Goal: Task Accomplishment & Management: Manage account settings

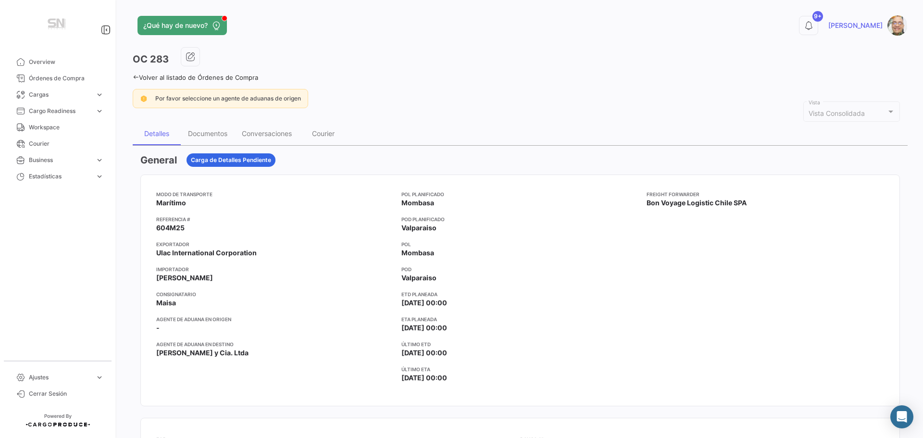
click at [134, 76] on icon at bounding box center [136, 77] width 6 height 6
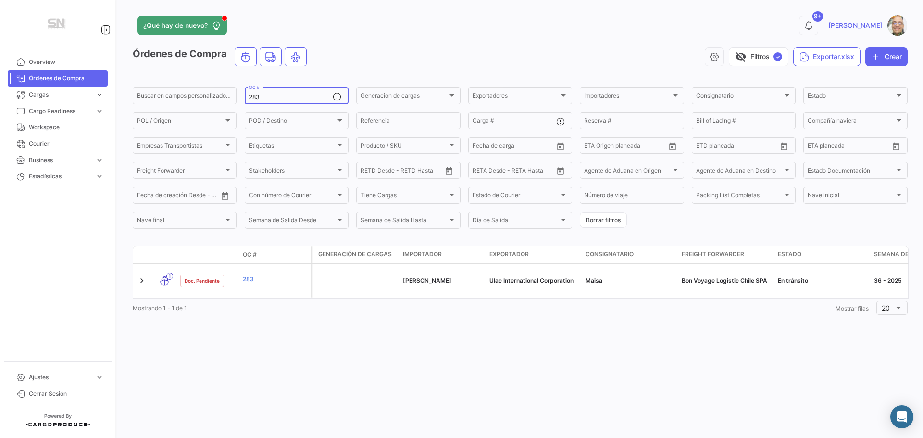
click at [278, 96] on input "283" at bounding box center [291, 97] width 84 height 7
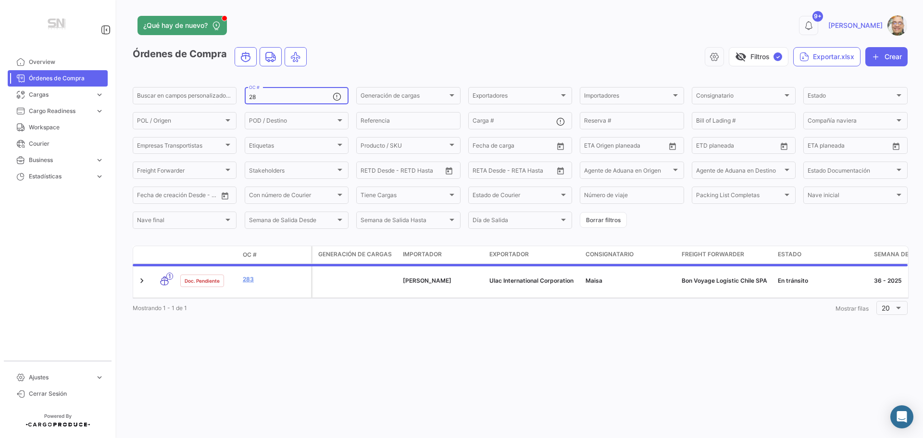
type input "2"
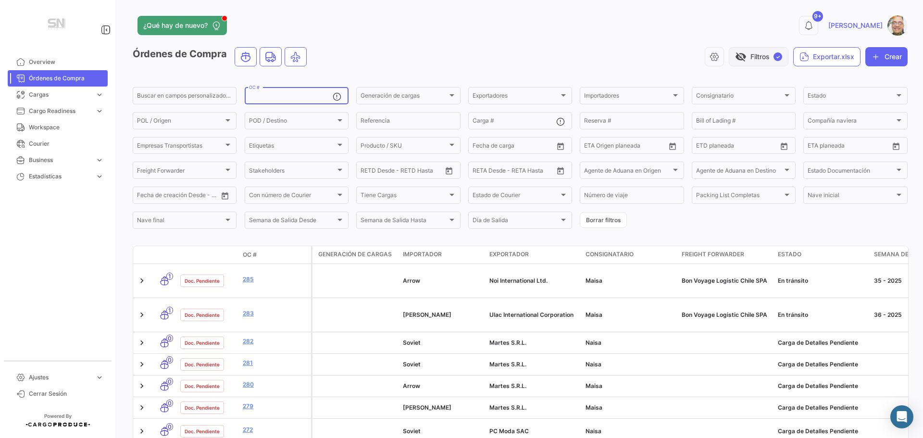
click at [745, 63] on button "visibility_off Filtros ✓" at bounding box center [759, 56] width 60 height 19
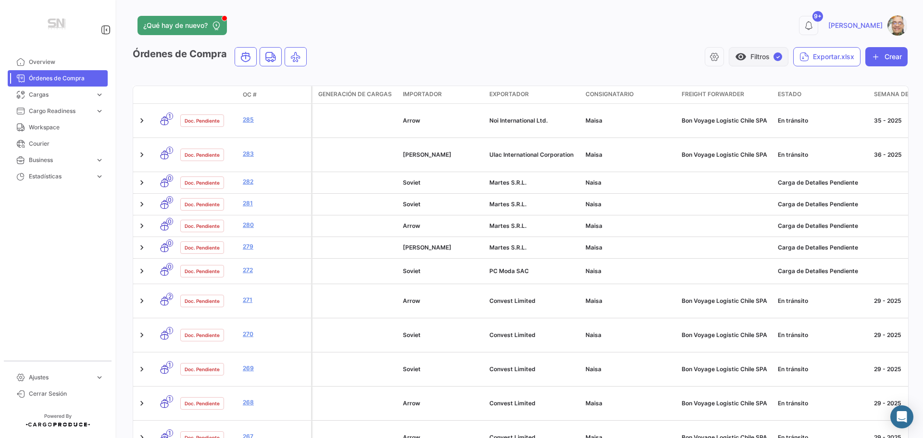
click at [745, 63] on button "visibility Filtros ✓" at bounding box center [759, 56] width 60 height 19
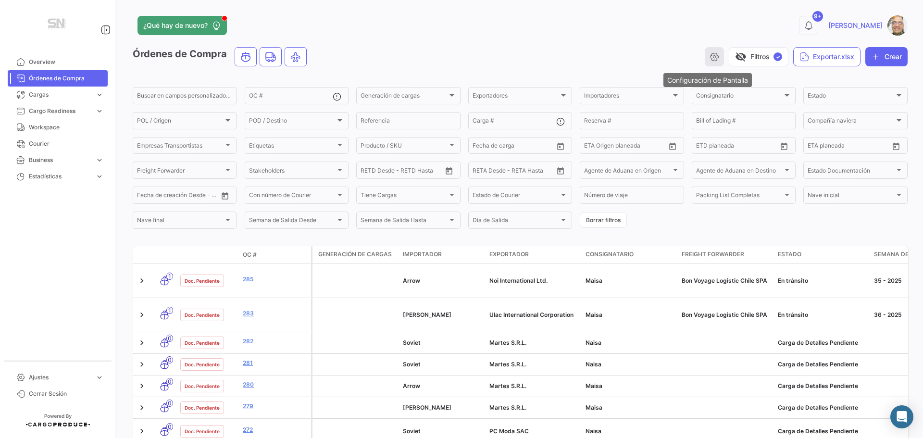
click at [710, 60] on icon "button" at bounding box center [714, 57] width 10 height 10
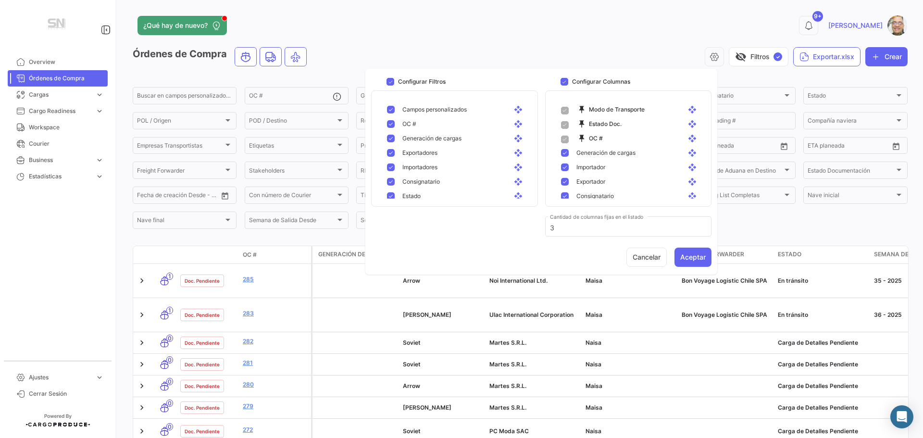
click at [562, 152] on mat-pseudo-checkbox at bounding box center [565, 153] width 8 height 8
checkbox input "false"
click at [570, 165] on div "Importador open_with" at bounding box center [634, 167] width 131 height 9
click at [568, 177] on div "Exportador open_with" at bounding box center [630, 181] width 154 height 14
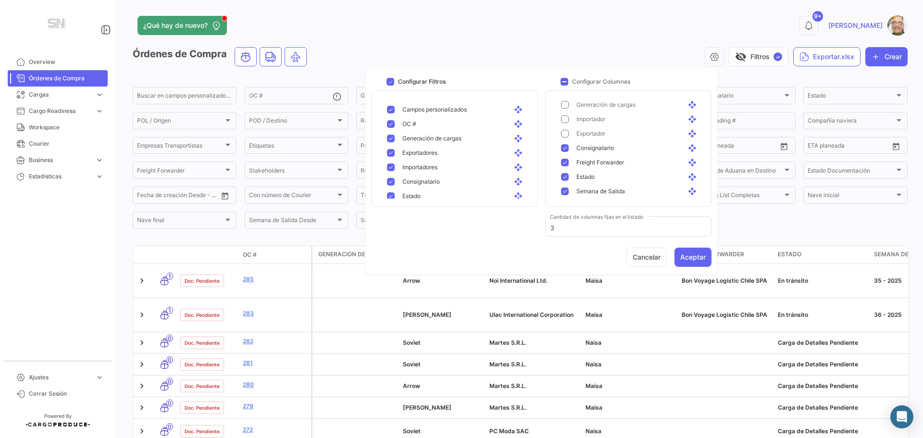
click at [567, 163] on mat-pseudo-checkbox at bounding box center [565, 163] width 8 height 8
click at [567, 176] on mat-pseudo-checkbox at bounding box center [565, 177] width 8 height 8
click at [567, 139] on div "Semana de Salida open_with" at bounding box center [630, 143] width 154 height 14
click at [563, 155] on mat-pseudo-checkbox at bounding box center [565, 158] width 8 height 8
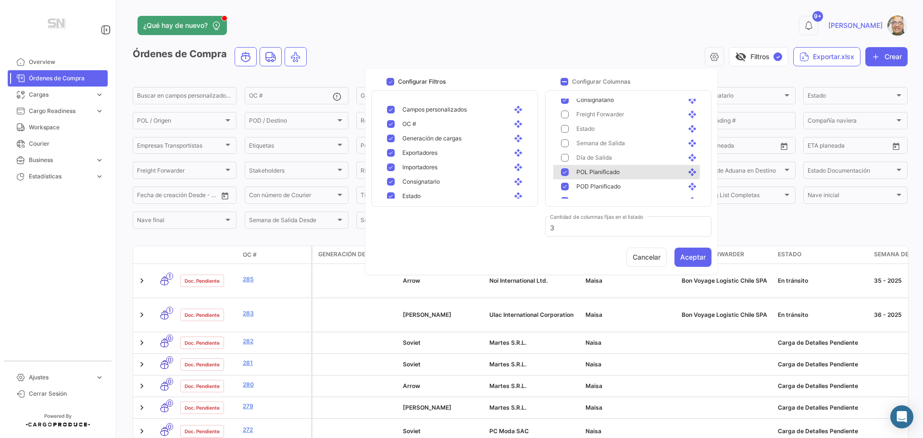
click at [562, 169] on mat-pseudo-checkbox at bounding box center [565, 172] width 8 height 8
click at [565, 182] on div "POD Planificado open_with" at bounding box center [630, 186] width 154 height 14
click at [563, 153] on mat-pseudo-checkbox at bounding box center [565, 153] width 8 height 8
click at [570, 179] on div "POL / Origen open_with" at bounding box center [634, 181] width 131 height 9
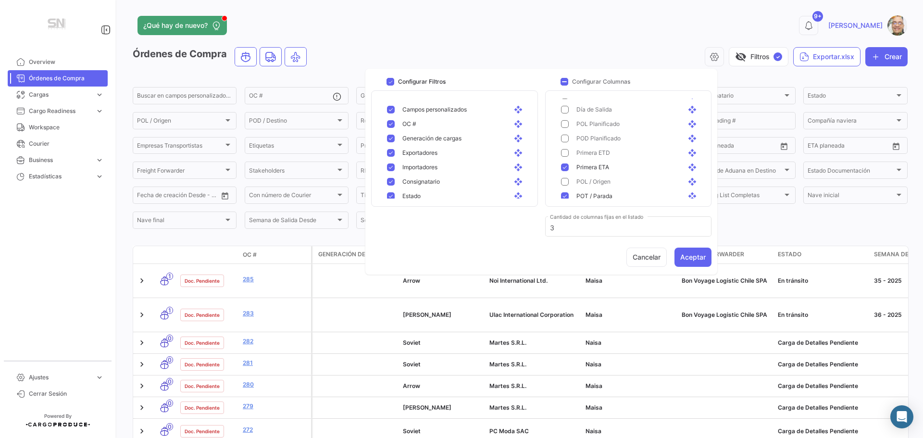
click at [566, 192] on mat-pseudo-checkbox at bounding box center [565, 196] width 8 height 8
click at [569, 160] on div "POD / Destino open_with" at bounding box center [634, 162] width 131 height 9
click at [567, 144] on mat-pseudo-checkbox at bounding box center [565, 143] width 8 height 8
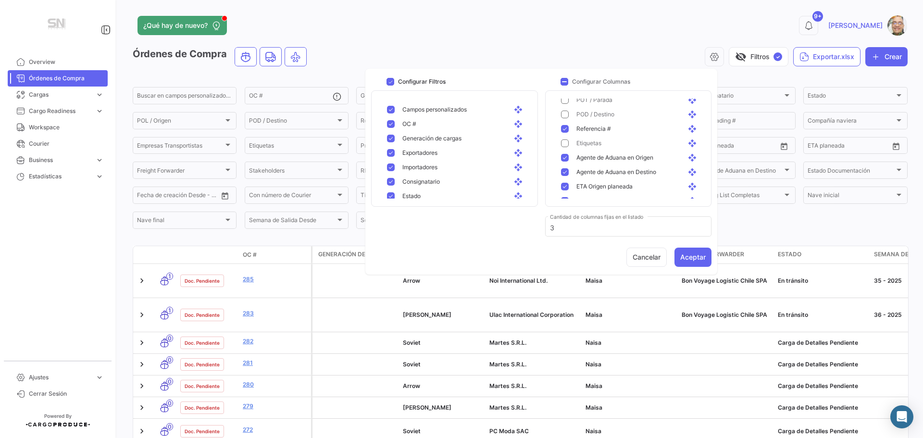
click at [568, 159] on mat-pseudo-checkbox at bounding box center [565, 158] width 8 height 8
click at [563, 175] on mat-pseudo-checkbox at bounding box center [565, 172] width 8 height 8
click at [563, 186] on mat-pseudo-checkbox at bounding box center [565, 187] width 8 height 8
click at [567, 151] on mat-pseudo-checkbox at bounding box center [565, 153] width 8 height 8
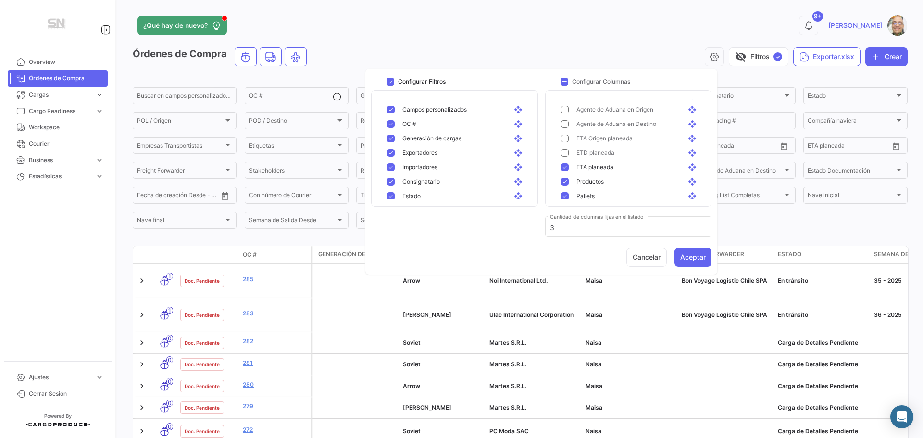
click at [561, 165] on mat-pseudo-checkbox at bounding box center [565, 167] width 8 height 8
click at [565, 183] on mat-pseudo-checkbox at bounding box center [565, 182] width 8 height 8
click at [567, 149] on mat-pseudo-checkbox at bounding box center [565, 148] width 8 height 8
click at [566, 161] on mat-pseudo-checkbox at bounding box center [565, 163] width 8 height 8
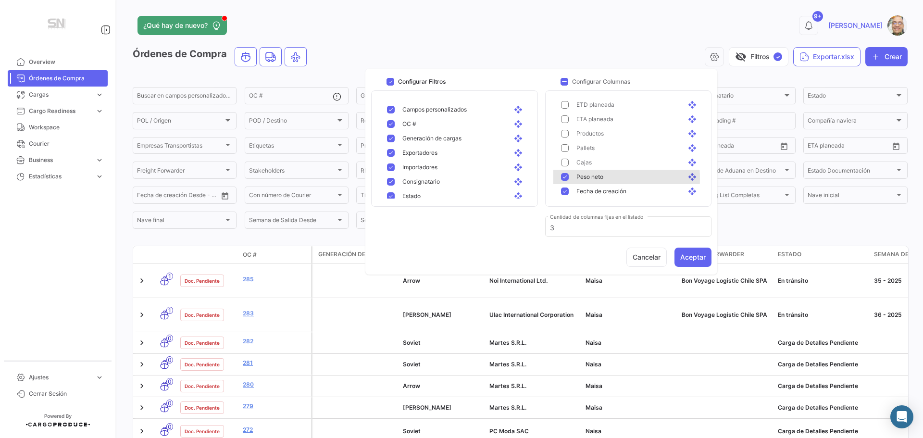
click at [567, 178] on mat-pseudo-checkbox at bounding box center [565, 177] width 8 height 8
click at [564, 189] on mat-pseudo-checkbox at bounding box center [565, 191] width 8 height 8
click at [685, 258] on button "Aceptar" at bounding box center [692, 257] width 37 height 19
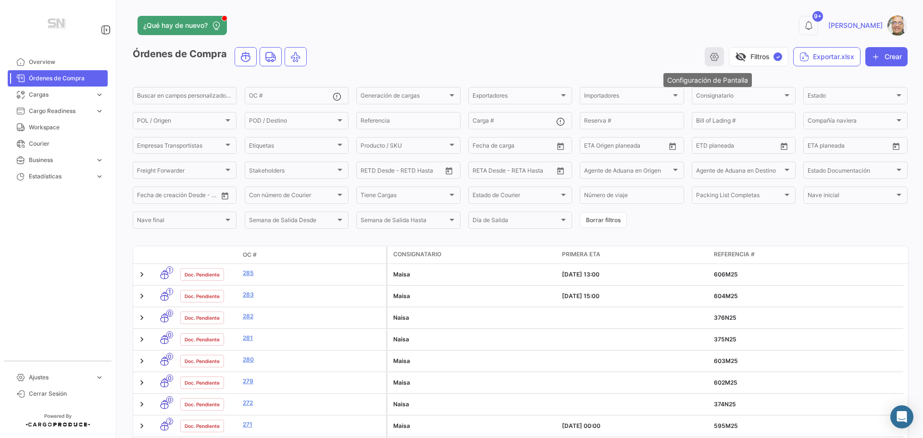
click at [709, 53] on icon "button" at bounding box center [714, 57] width 10 height 10
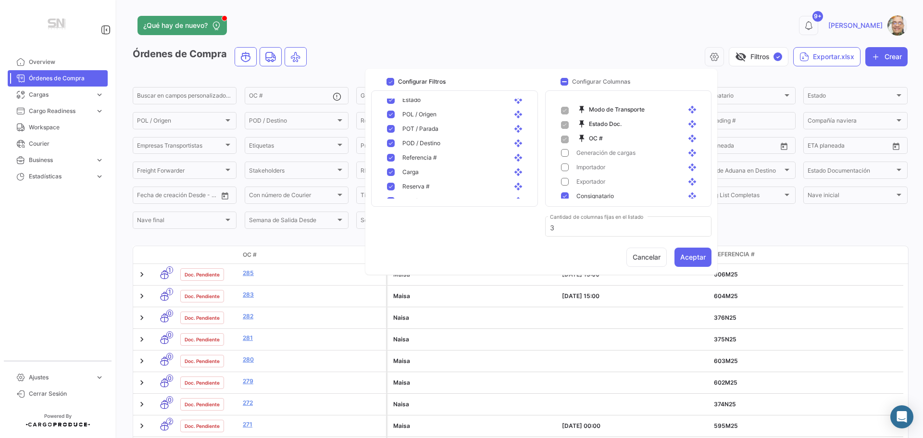
scroll to position [0, 0]
click at [393, 109] on mat-pseudo-checkbox at bounding box center [391, 110] width 8 height 8
checkbox input "false"
click at [392, 137] on mat-pseudo-checkbox at bounding box center [391, 139] width 8 height 8
click at [389, 153] on mat-pseudo-checkbox at bounding box center [391, 153] width 8 height 8
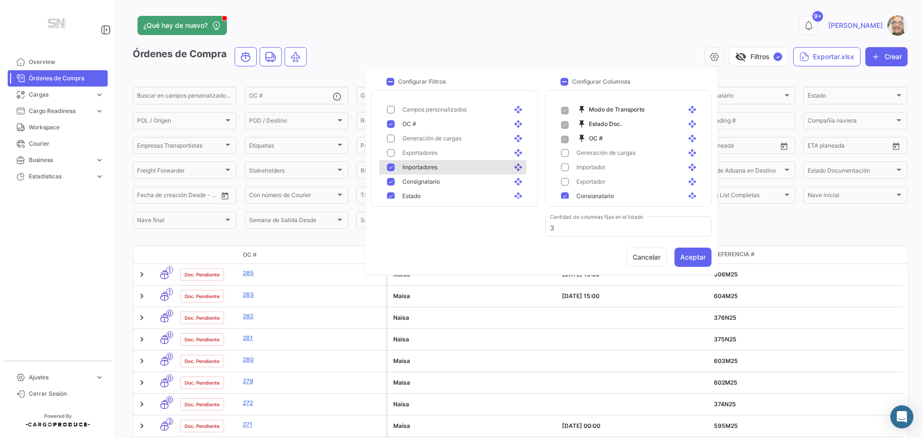
click at [389, 166] on mat-pseudo-checkbox at bounding box center [391, 167] width 8 height 8
click at [388, 144] on div "Estado open_with" at bounding box center [456, 148] width 154 height 14
click at [386, 161] on div "POL / Origen open_with" at bounding box center [456, 162] width 154 height 14
click at [389, 175] on mat-pseudo-checkbox at bounding box center [391, 177] width 8 height 8
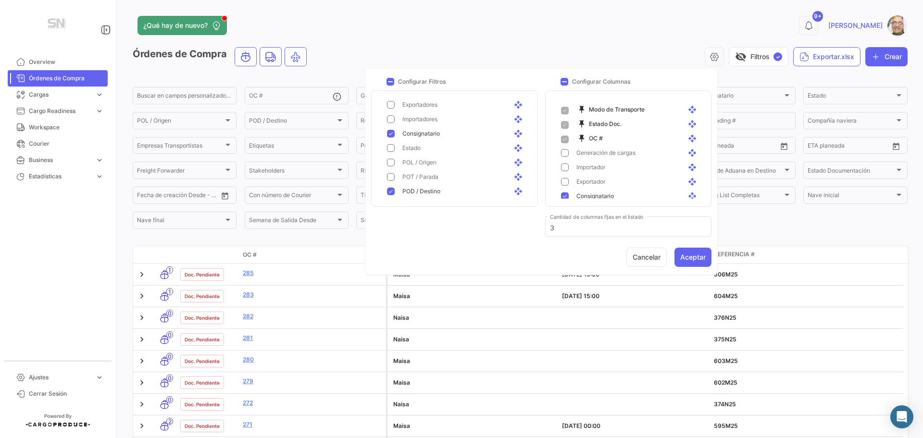
click at [391, 186] on div "POD / Destino open_with" at bounding box center [456, 191] width 154 height 14
click at [391, 185] on mat-pseudo-checkbox at bounding box center [391, 187] width 8 height 8
click at [393, 169] on mat-pseudo-checkbox at bounding box center [391, 167] width 8 height 8
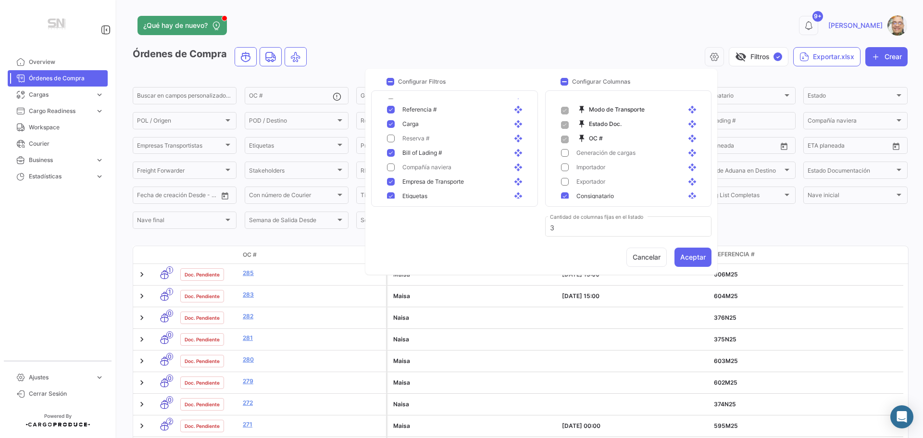
click at [391, 183] on mat-pseudo-checkbox at bounding box center [391, 182] width 8 height 8
click at [391, 193] on mat-pseudo-checkbox at bounding box center [391, 196] width 8 height 8
click at [387, 177] on div "Fecha de carga open_with" at bounding box center [456, 177] width 154 height 14
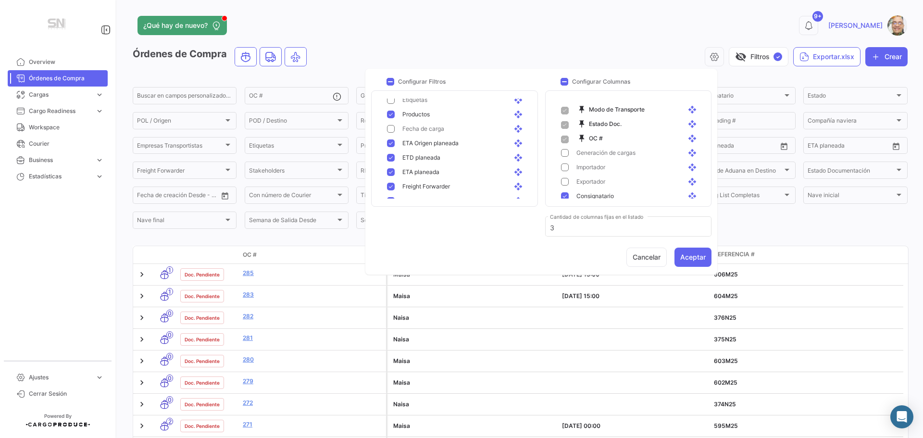
click at [391, 156] on mat-pseudo-checkbox at bounding box center [391, 158] width 8 height 8
click at [389, 169] on mat-pseudo-checkbox at bounding box center [391, 172] width 8 height 8
click at [389, 184] on mat-pseudo-checkbox at bounding box center [391, 187] width 8 height 8
click at [394, 152] on mat-pseudo-checkbox at bounding box center [391, 153] width 8 height 8
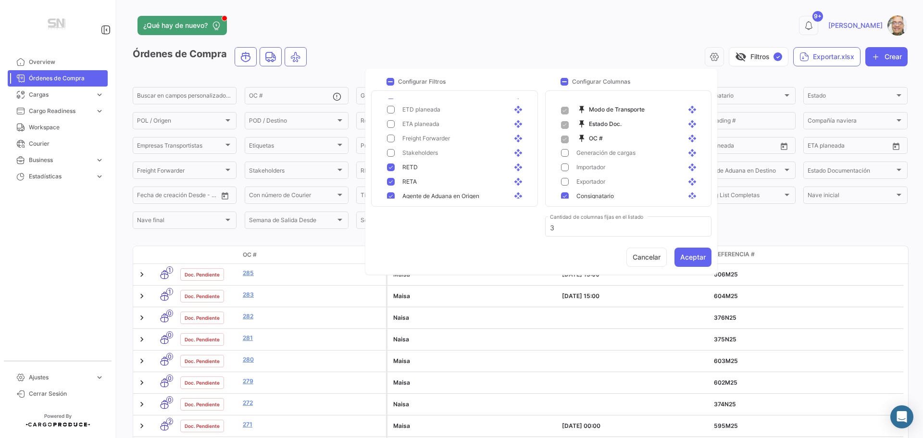
click at [390, 165] on mat-pseudo-checkbox at bounding box center [391, 167] width 8 height 8
click at [390, 177] on div "RETA open_with" at bounding box center [456, 181] width 154 height 14
click at [395, 149] on mat-pseudo-checkbox at bounding box center [391, 148] width 8 height 8
click at [393, 158] on div "Agente de Aduana en Destino open_with" at bounding box center [456, 162] width 154 height 14
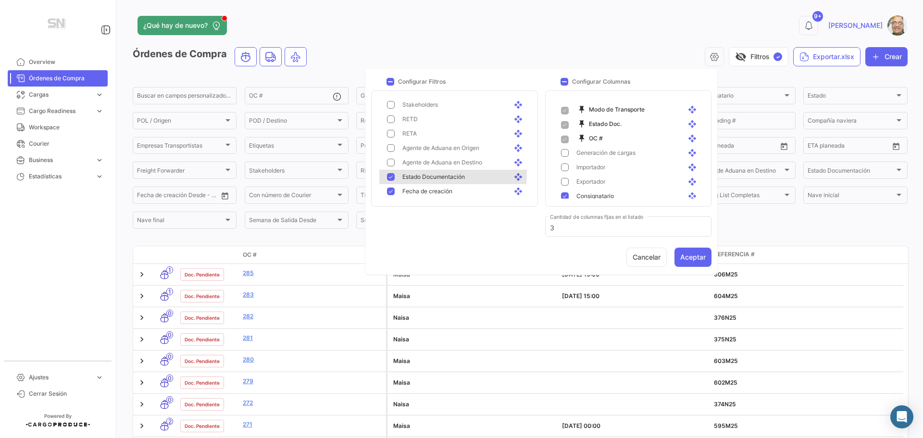
click at [394, 172] on div "Estado Documentación open_with" at bounding box center [456, 177] width 154 height 14
click at [393, 191] on mat-pseudo-checkbox at bounding box center [391, 191] width 8 height 8
click at [392, 158] on mat-pseudo-checkbox at bounding box center [391, 158] width 8 height 8
click at [387, 171] on mat-pseudo-checkbox at bounding box center [391, 172] width 8 height 8
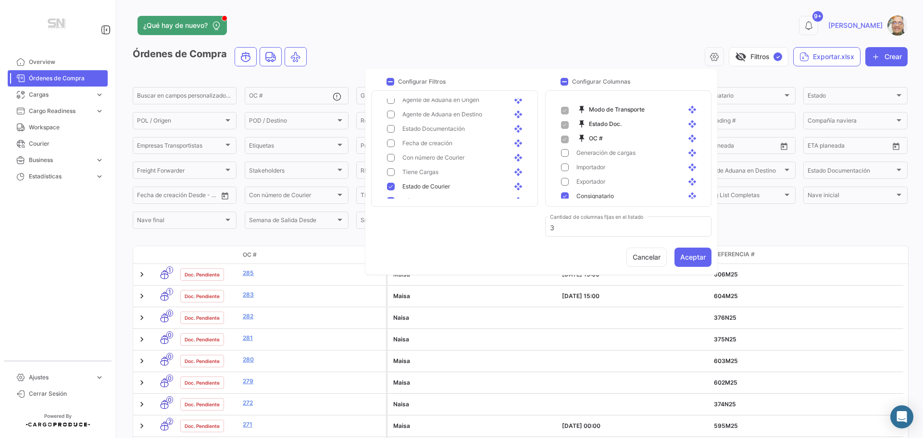
click at [393, 182] on div "Estado de Courier open_with" at bounding box center [456, 186] width 154 height 14
click at [392, 151] on mat-pseudo-checkbox at bounding box center [391, 153] width 8 height 8
click at [390, 164] on mat-pseudo-checkbox at bounding box center [391, 167] width 8 height 8
click at [390, 182] on mat-pseudo-checkbox at bounding box center [391, 182] width 8 height 8
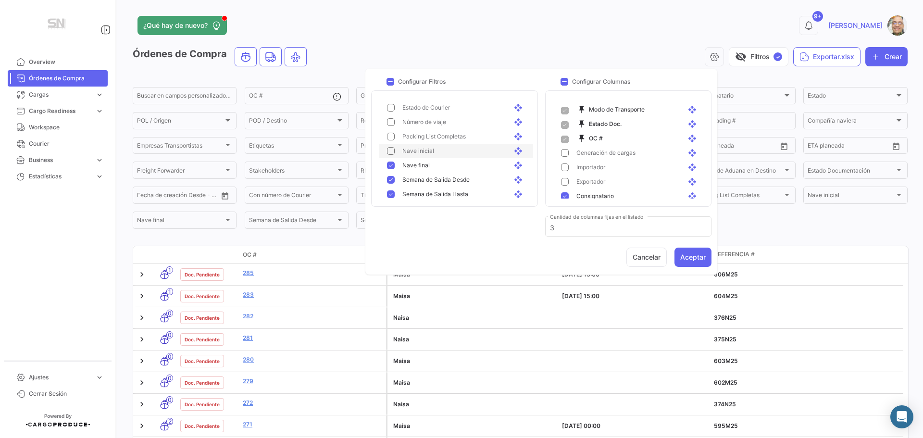
scroll to position [481, 0]
click at [392, 149] on mat-pseudo-checkbox at bounding box center [391, 148] width 8 height 8
click at [394, 164] on mat-pseudo-checkbox at bounding box center [391, 163] width 8 height 8
click at [394, 178] on mat-pseudo-checkbox at bounding box center [391, 177] width 8 height 8
click at [398, 188] on div "Día de Salida open_with" at bounding box center [460, 191] width 131 height 9
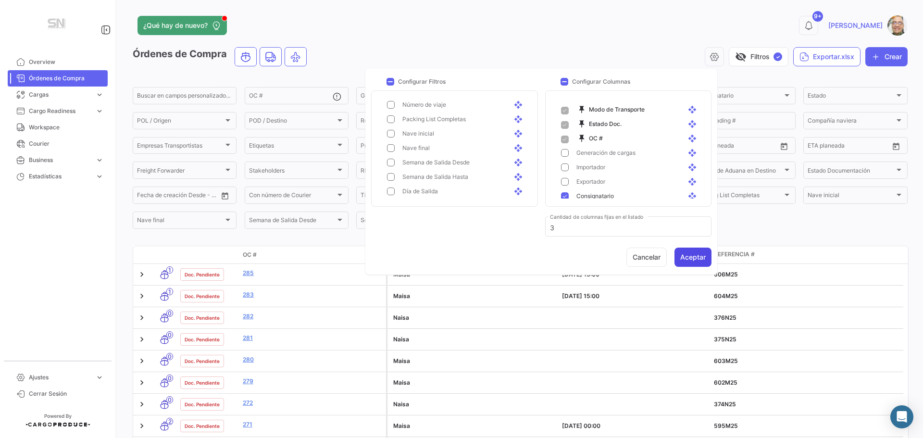
click at [694, 254] on button "Aceptar" at bounding box center [692, 257] width 37 height 19
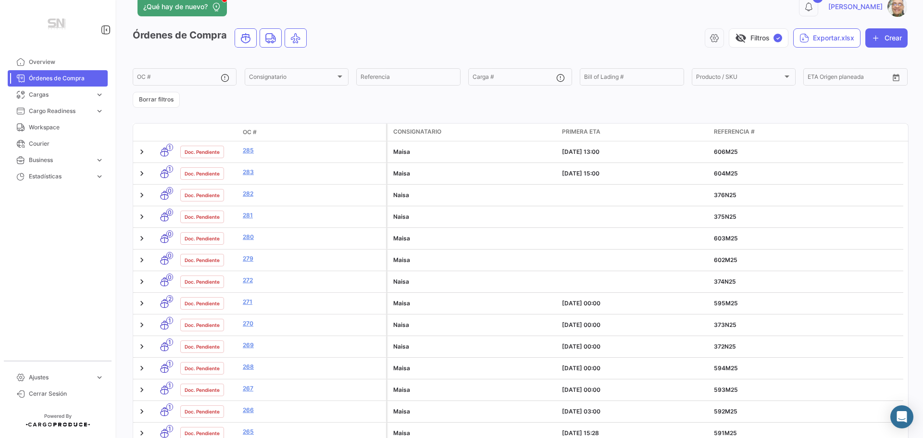
scroll to position [0, 0]
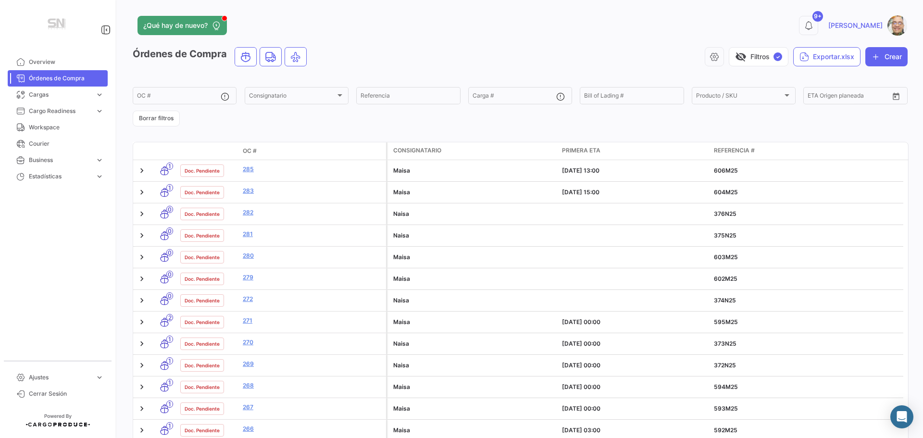
click at [254, 150] on span "OC #" at bounding box center [250, 151] width 14 height 9
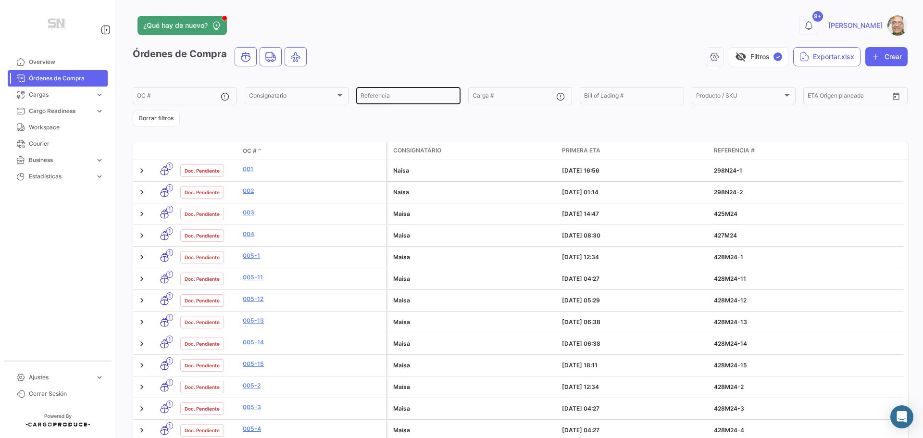
click at [401, 94] on input "Referencia" at bounding box center [407, 97] width 95 height 7
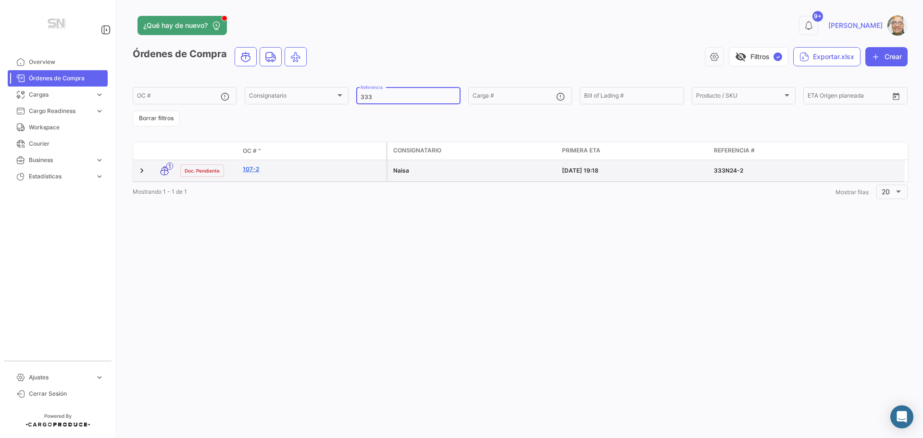
type input "333"
click at [251, 169] on link "107-2" at bounding box center [312, 169] width 139 height 9
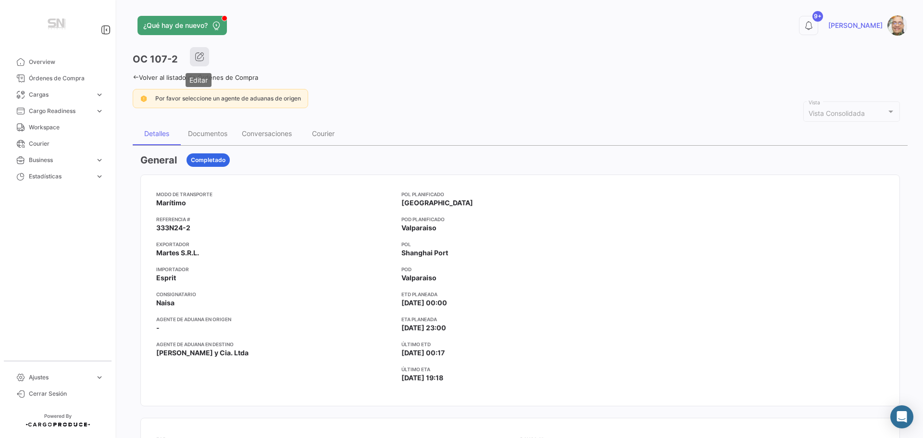
click at [193, 60] on button "button" at bounding box center [199, 56] width 19 height 19
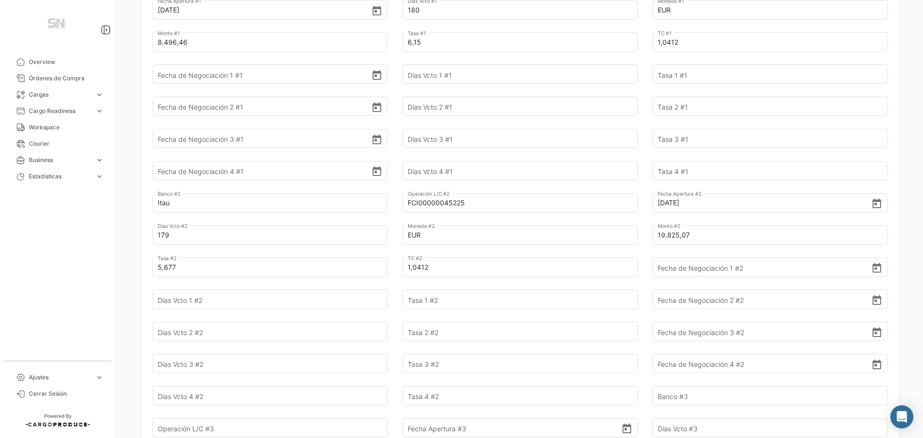
scroll to position [433, 0]
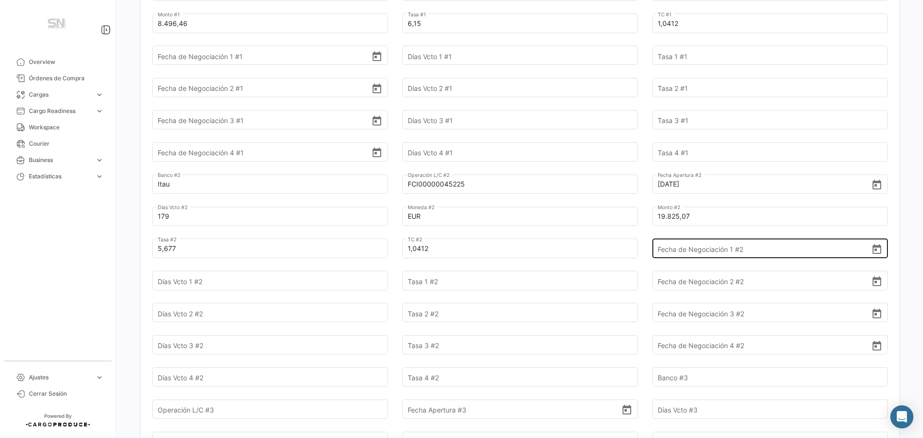
click at [665, 247] on input "Fecha de Negociación 1 #2" at bounding box center [765, 249] width 214 height 34
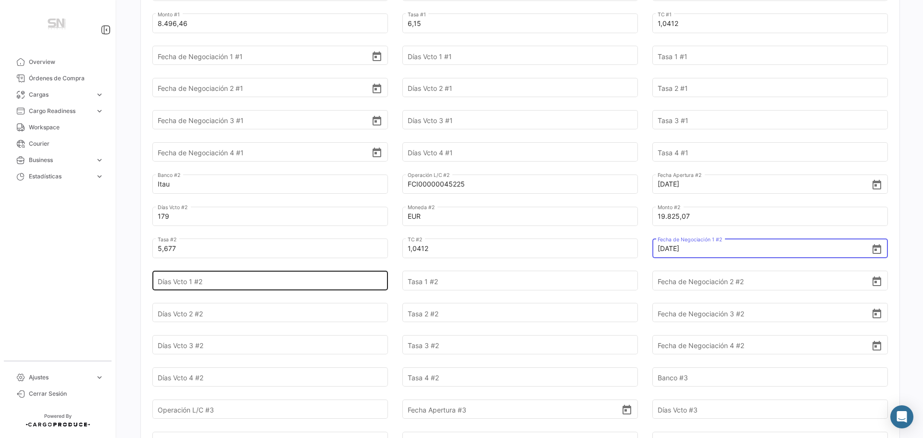
type input "[DATE]"
click at [230, 277] on input "Días Vcto 1 #2" at bounding box center [265, 281] width 214 height 34
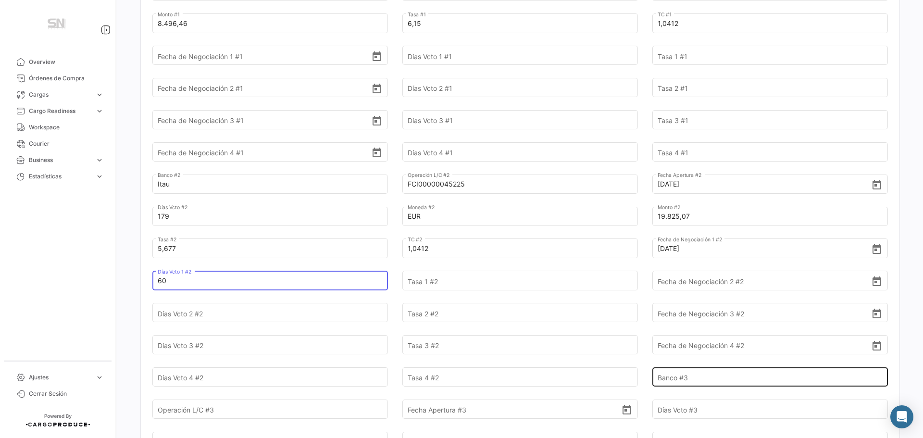
type input "60"
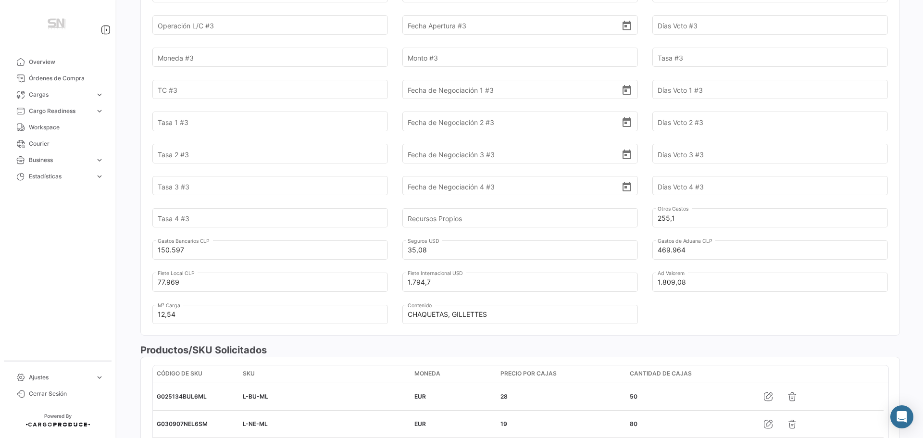
scroll to position [817, 0]
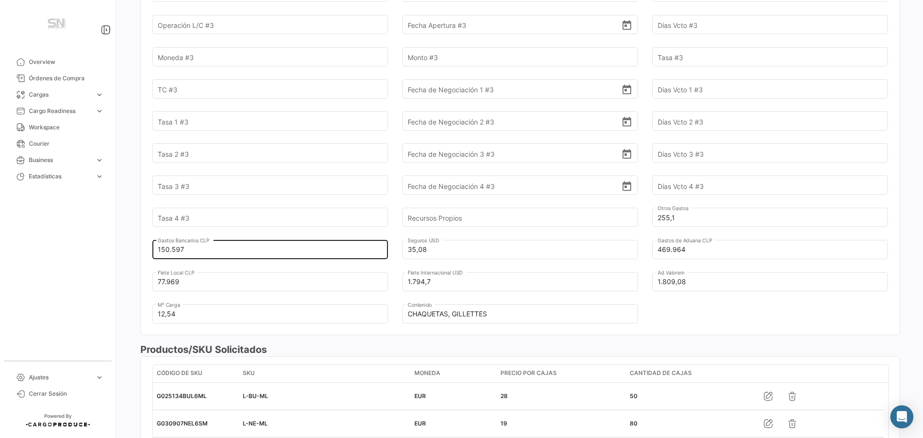
type input "5,4380"
click at [198, 248] on input "150.597" at bounding box center [265, 250] width 214 height 34
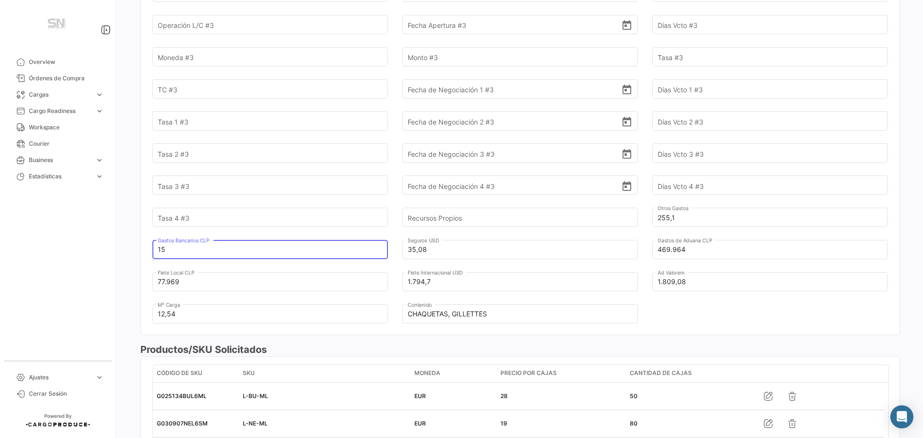
type input "1"
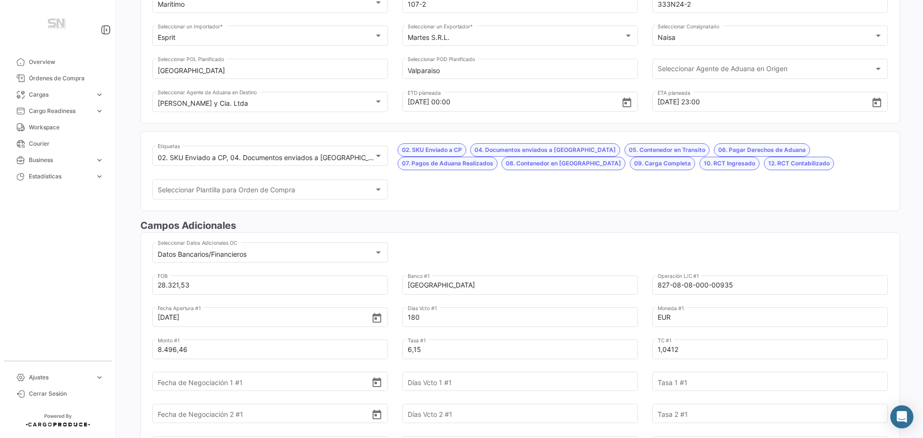
scroll to position [0, 0]
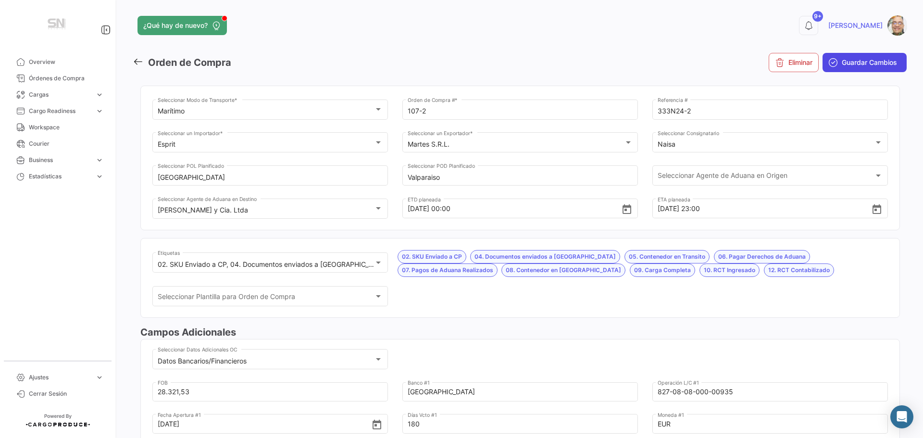
type input "172.455"
click at [844, 64] on span "Guardar Cambios" at bounding box center [869, 63] width 55 height 10
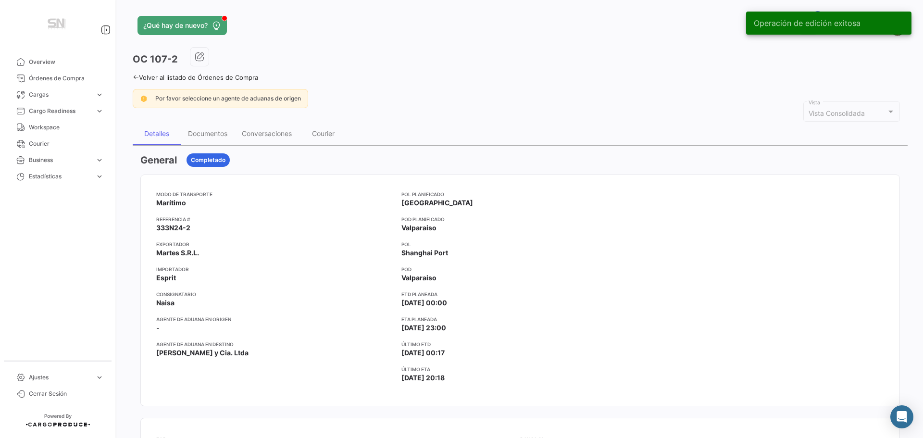
click at [133, 75] on icon at bounding box center [136, 77] width 6 height 6
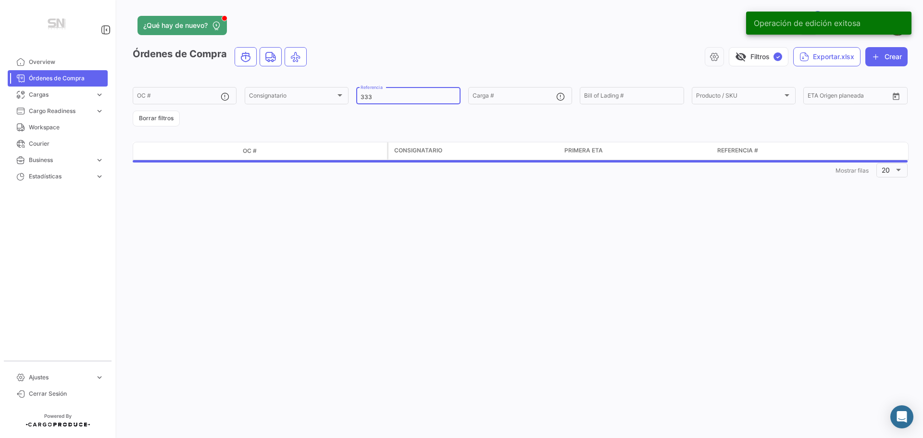
click at [377, 96] on input "333" at bounding box center [407, 97] width 95 height 7
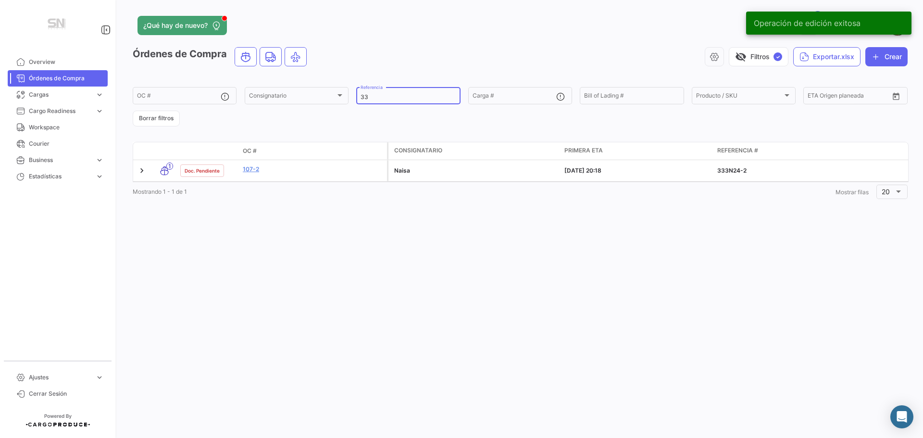
type input "3"
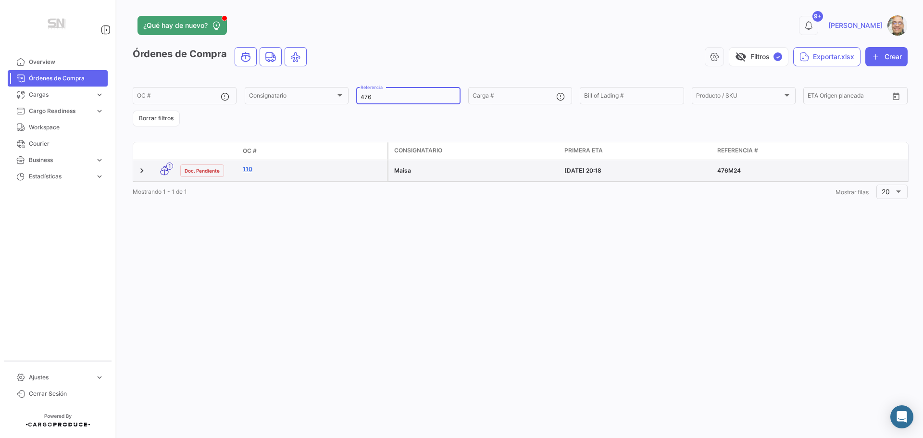
type input "476"
click at [257, 172] on link "110" at bounding box center [313, 169] width 140 height 9
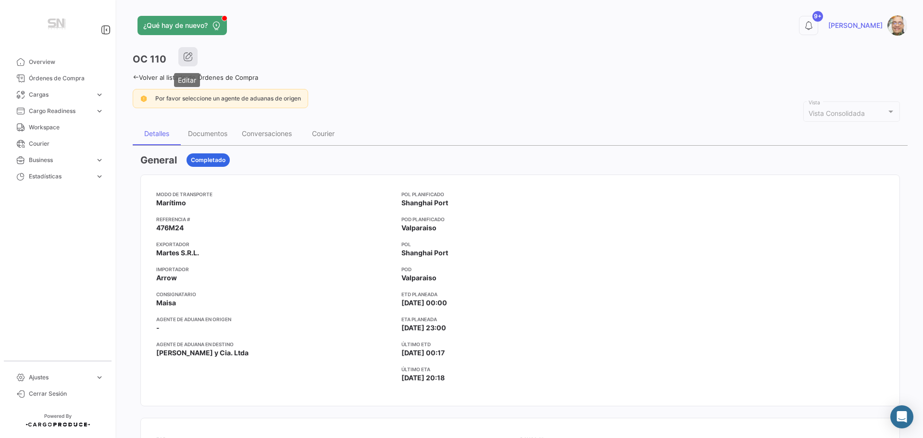
click at [184, 54] on icon "button" at bounding box center [188, 57] width 10 height 10
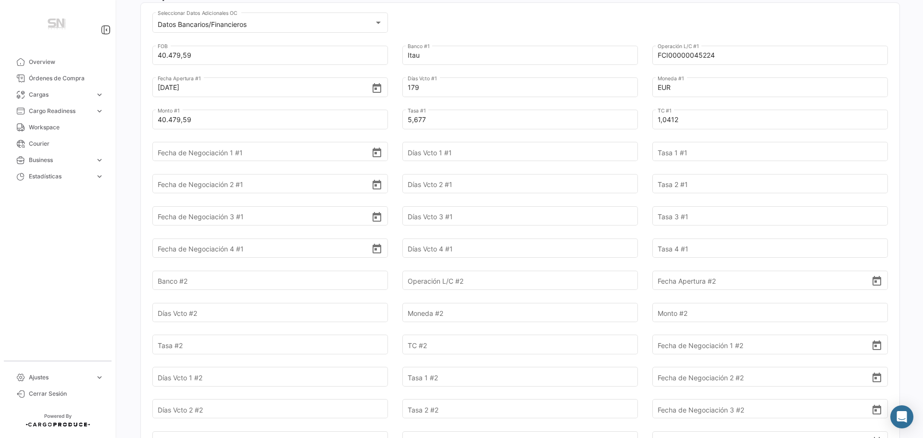
scroll to position [288, 0]
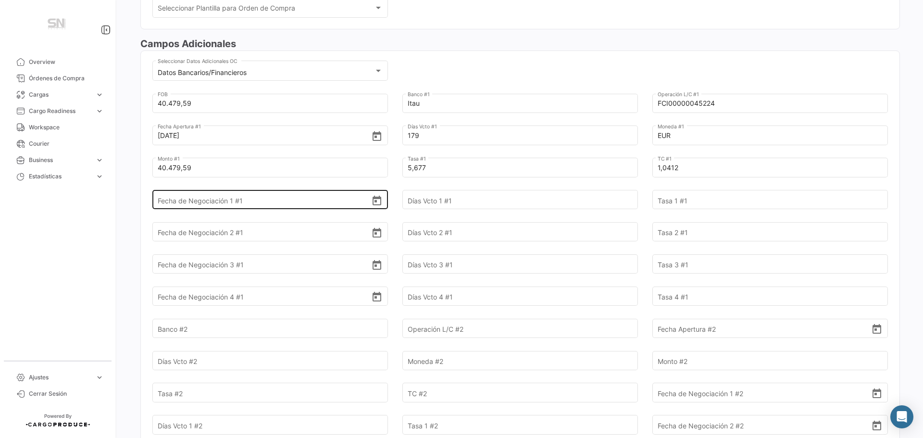
click at [259, 205] on input "Fecha de Negociación 1 #1" at bounding box center [265, 200] width 214 height 34
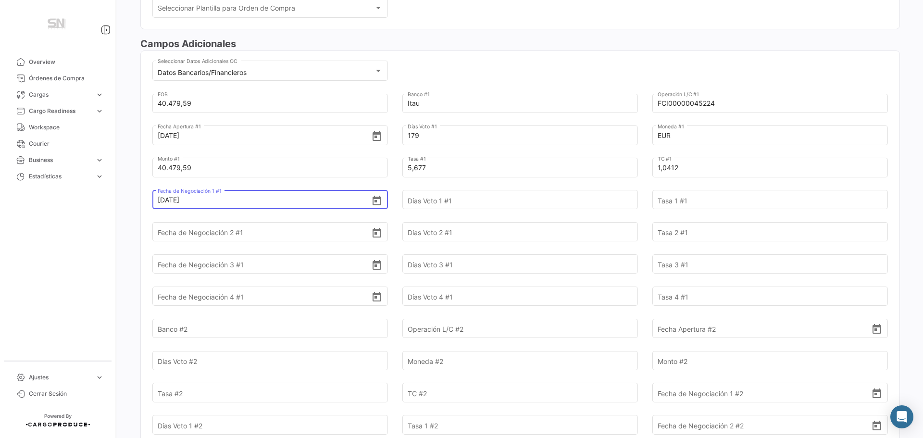
type input "[DATE]"
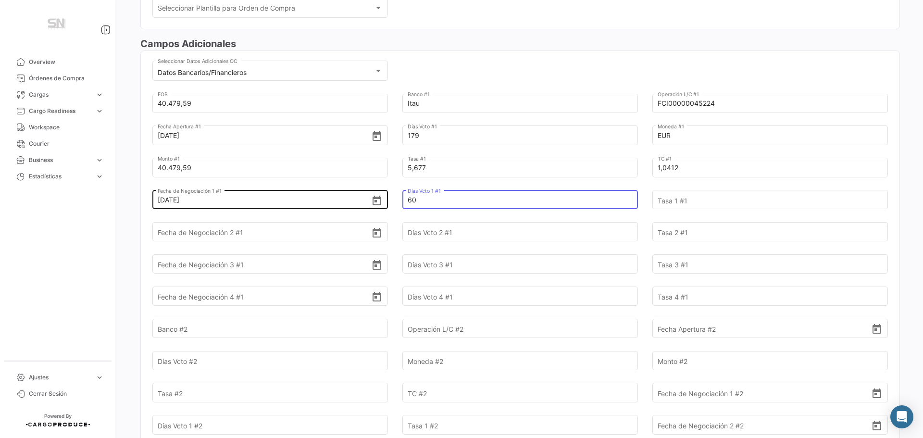
type input "60"
type input "5,4380"
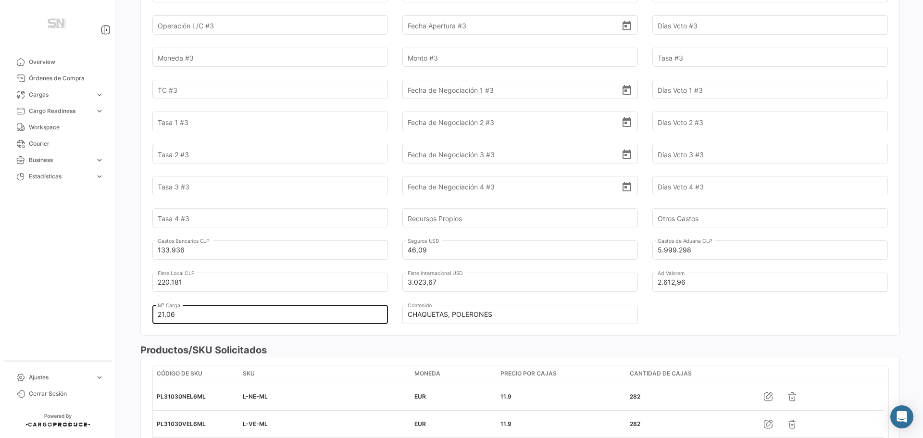
scroll to position [817, 0]
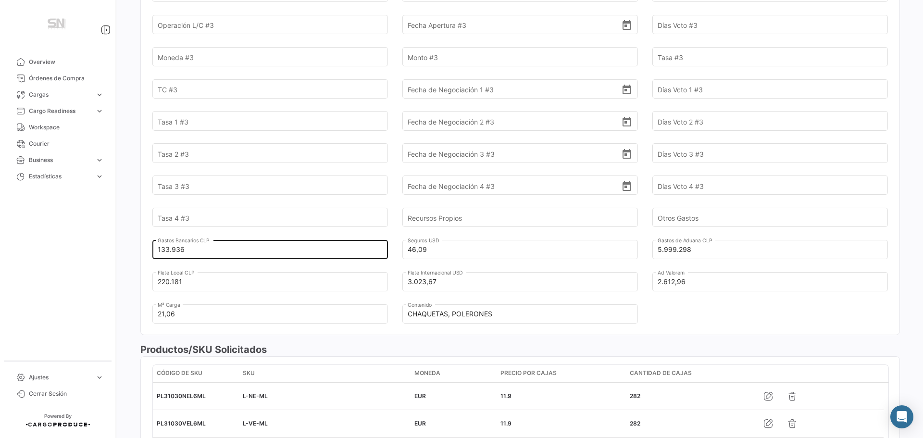
click at [199, 251] on input "133.936" at bounding box center [265, 250] width 214 height 34
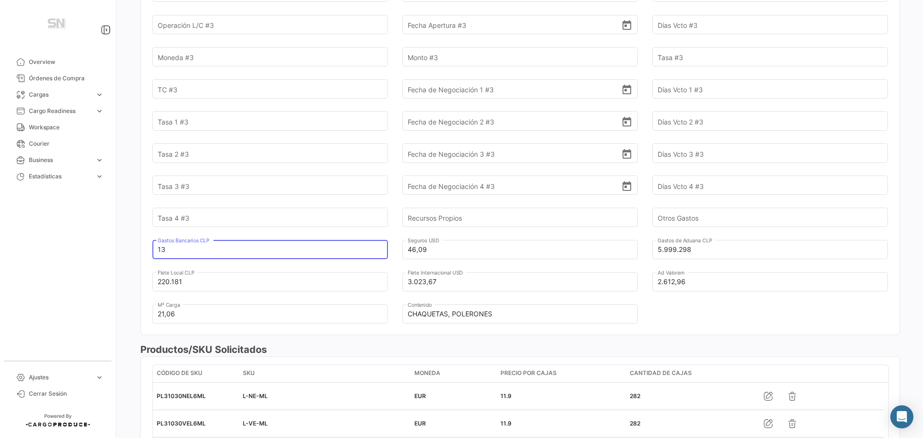
type input "1"
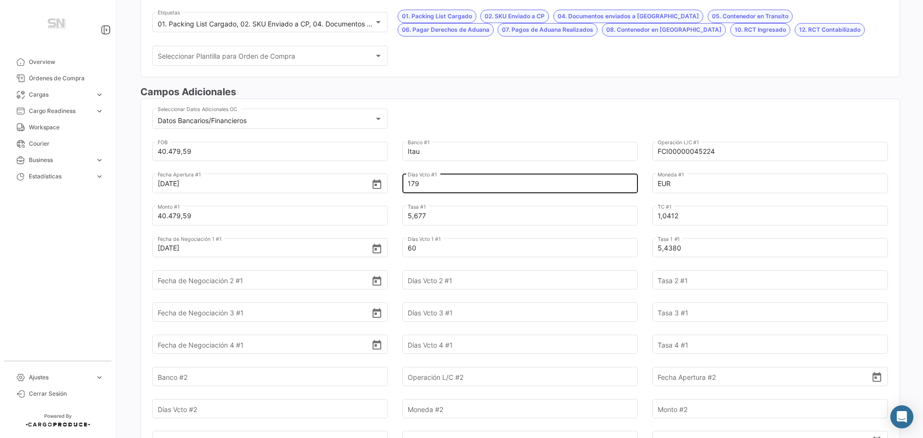
scroll to position [0, 0]
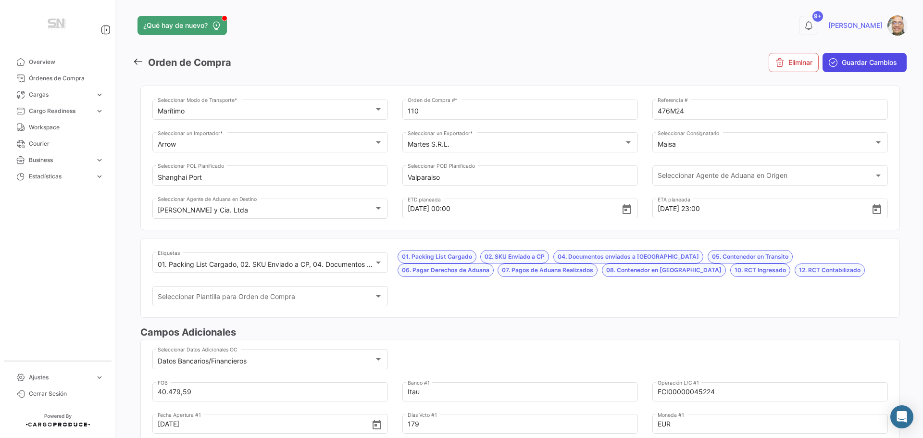
type input "160.201"
click at [832, 67] on icon "submit" at bounding box center [833, 63] width 10 height 10
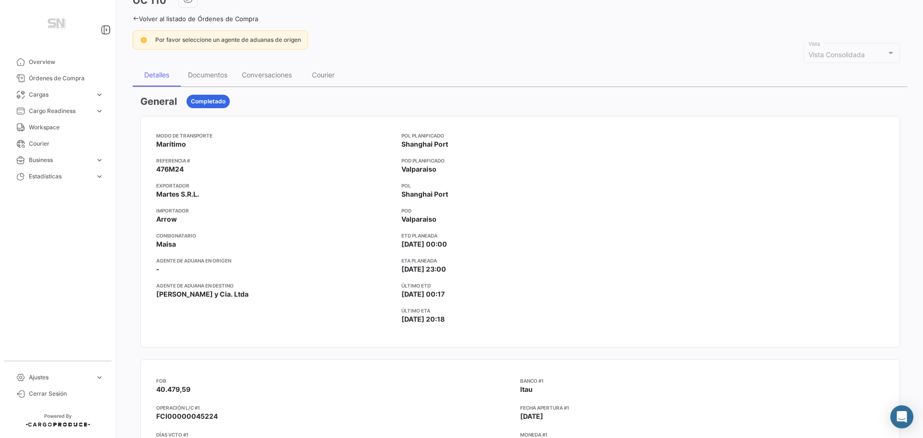
scroll to position [48, 0]
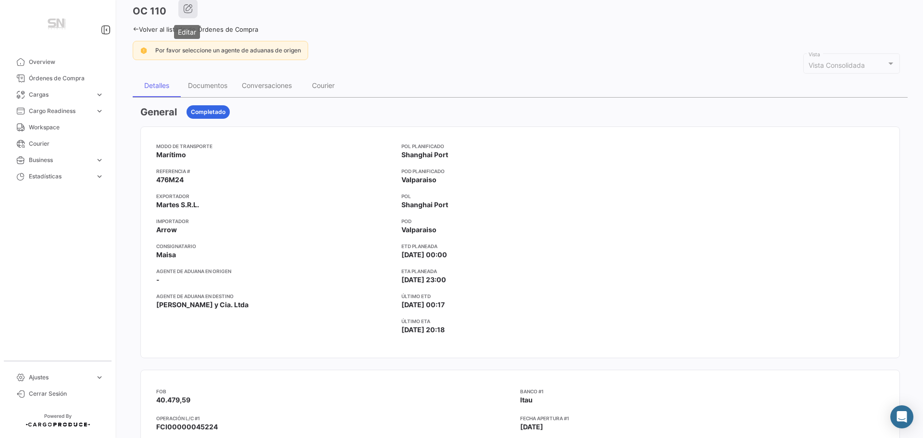
click at [188, 16] on button "button" at bounding box center [187, 8] width 19 height 19
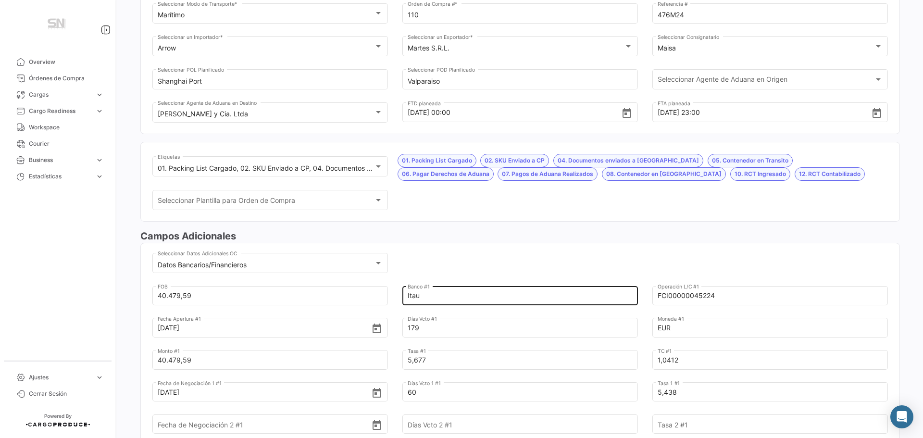
scroll to position [144, 0]
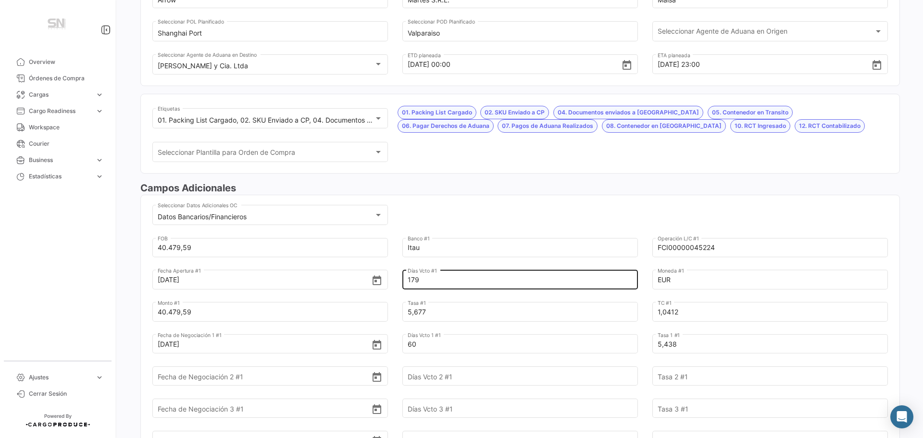
click at [423, 282] on input "179" at bounding box center [515, 280] width 214 height 34
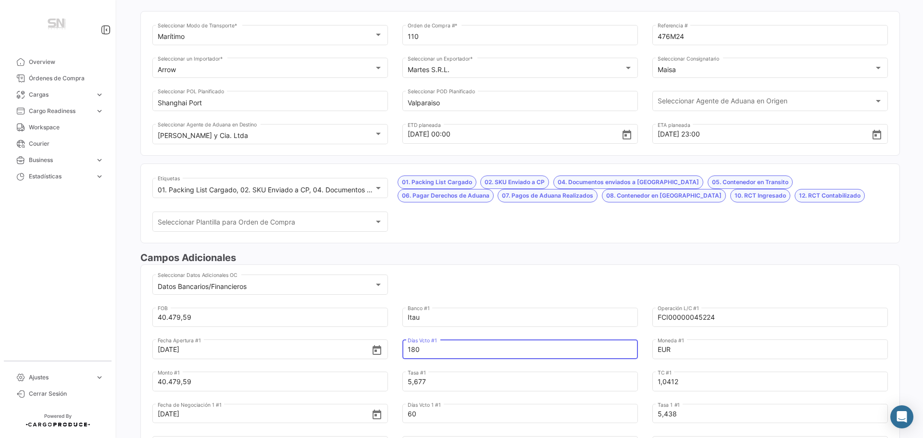
scroll to position [0, 0]
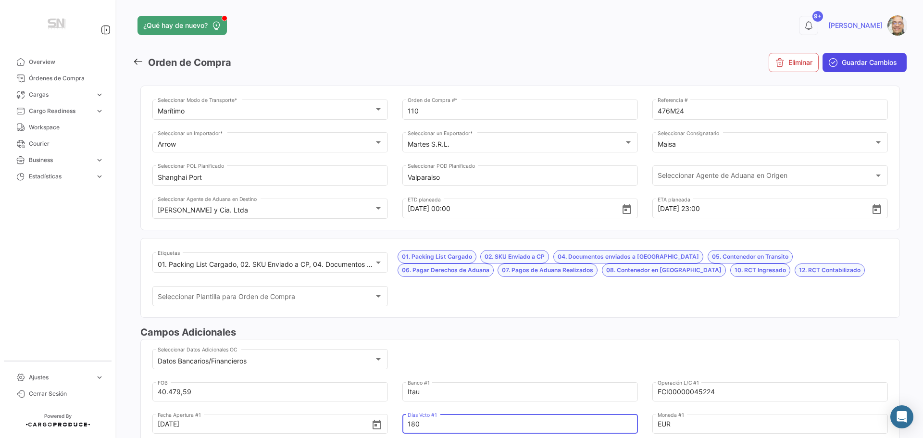
type input "180"
click at [864, 65] on span "Guardar Cambios" at bounding box center [869, 63] width 55 height 10
